Goal: Check status: Check status

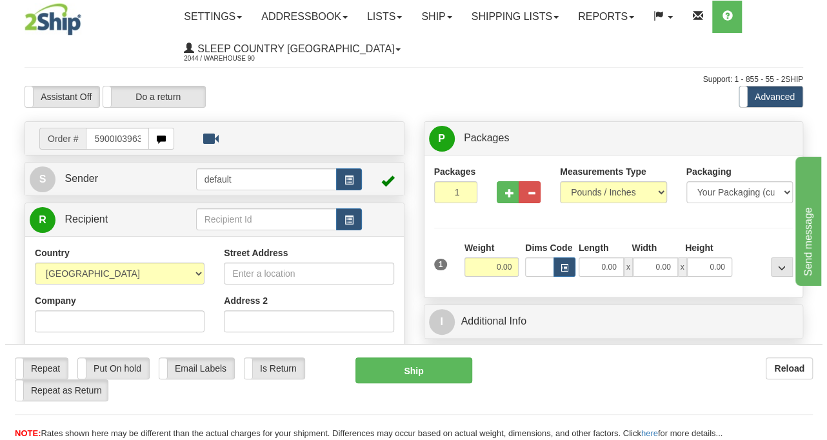
scroll to position [0, 5]
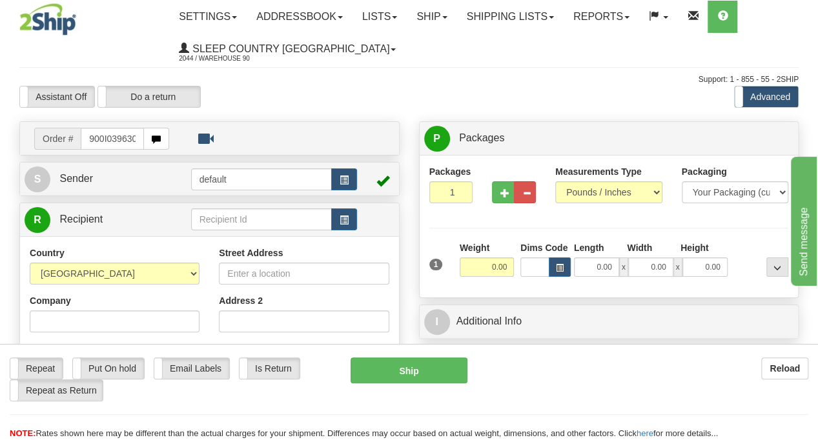
type input "5900I039630"
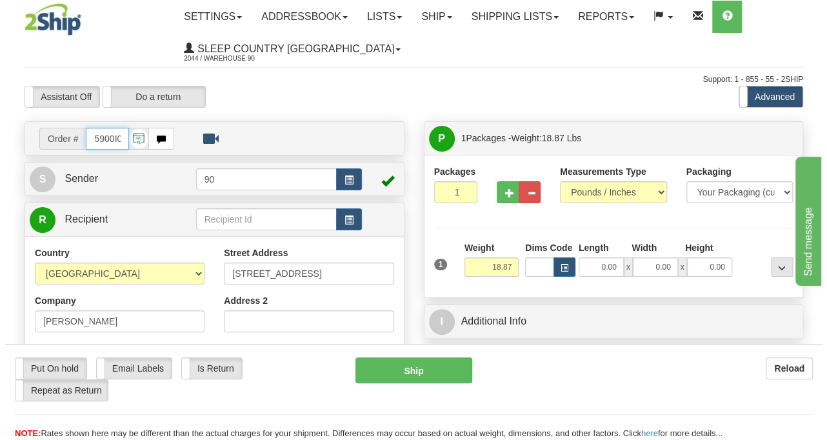
scroll to position [0, 0]
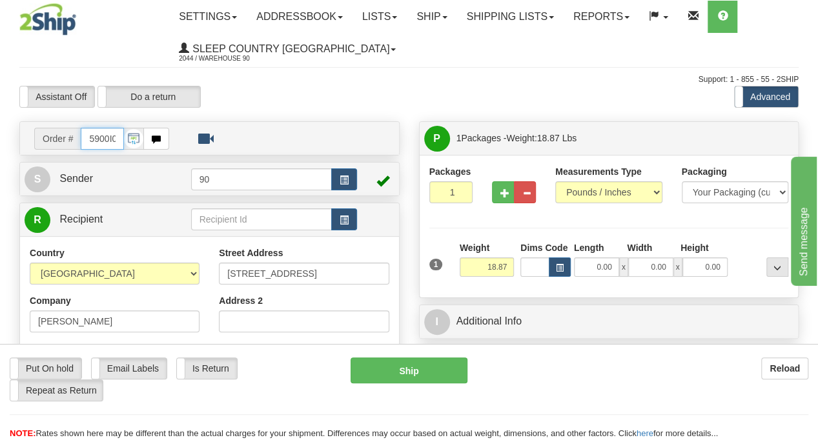
drag, startPoint x: 120, startPoint y: 137, endPoint x: 54, endPoint y: 128, distance: 66.5
click at [45, 137] on div "Order # 5900I039630" at bounding box center [101, 139] width 135 height 22
type input "9630"
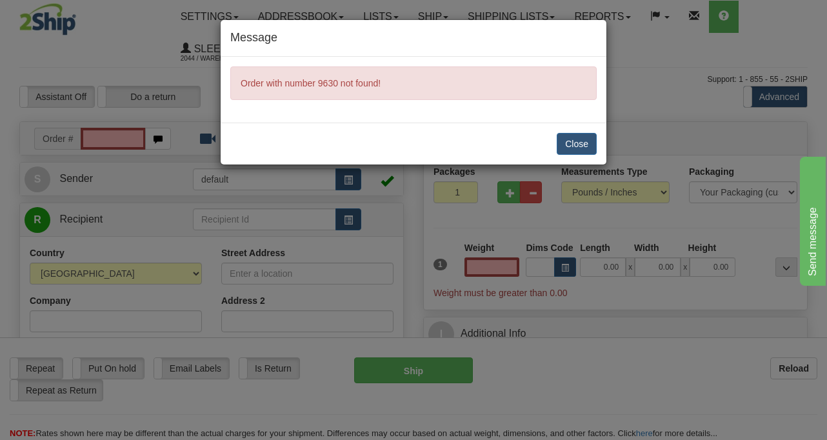
type input "0.00"
click at [594, 145] on button "Close" at bounding box center [577, 144] width 40 height 22
